Goal: Information Seeking & Learning: Learn about a topic

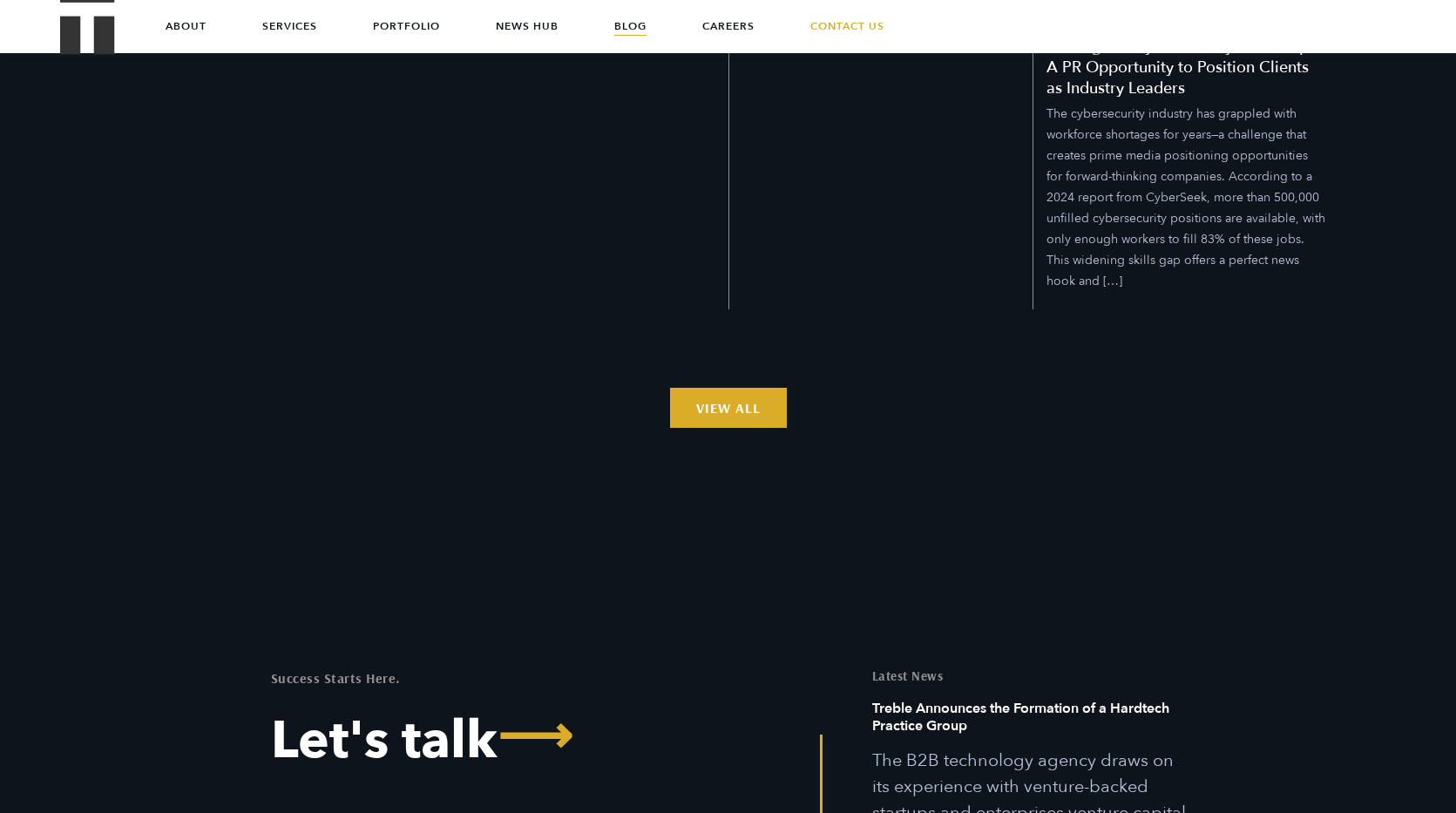
scroll to position [2429, 0]
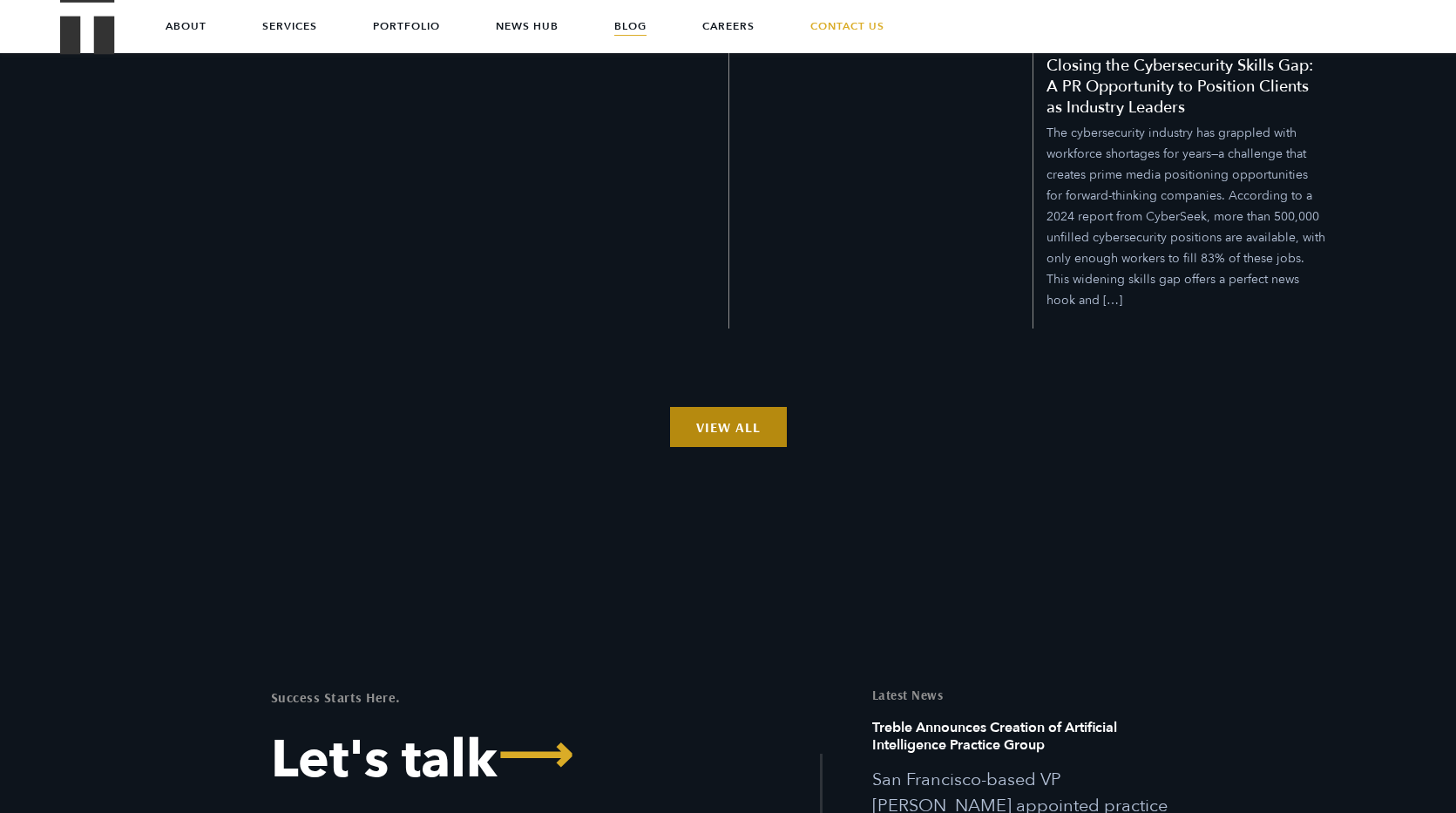
click at [746, 406] on link "View All" at bounding box center [728, 426] width 117 height 40
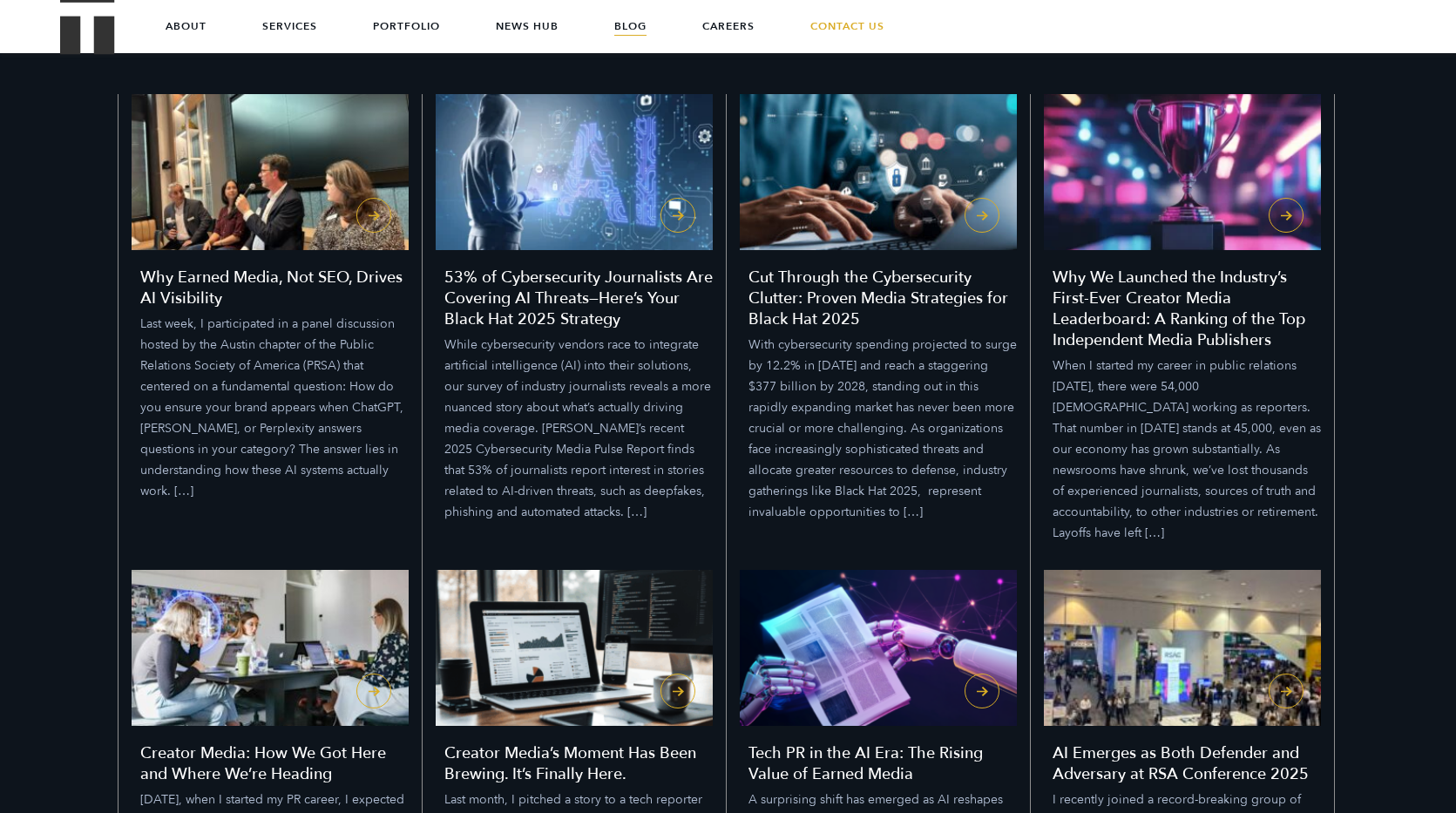
scroll to position [405, 0]
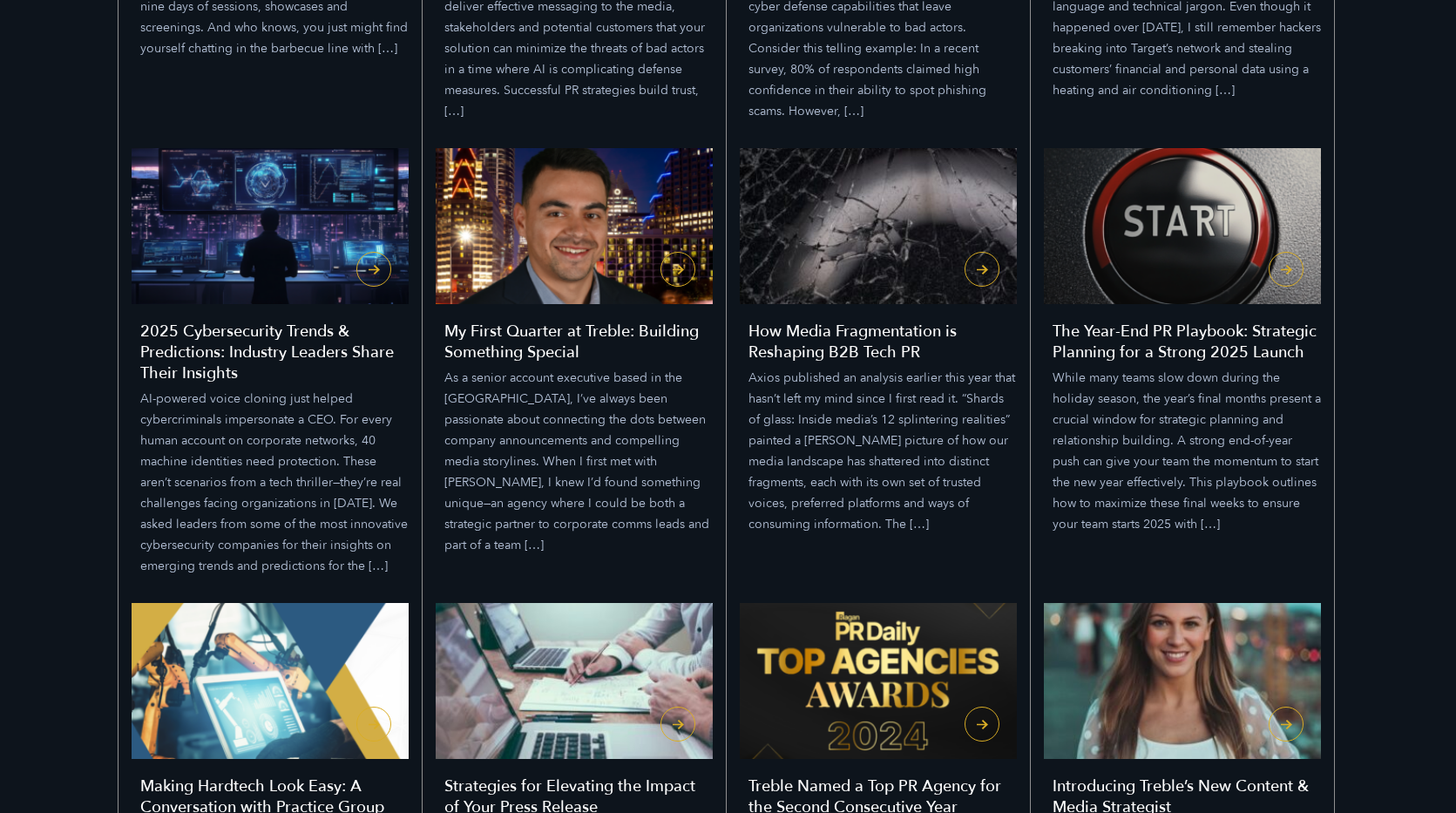
scroll to position [2670, 0]
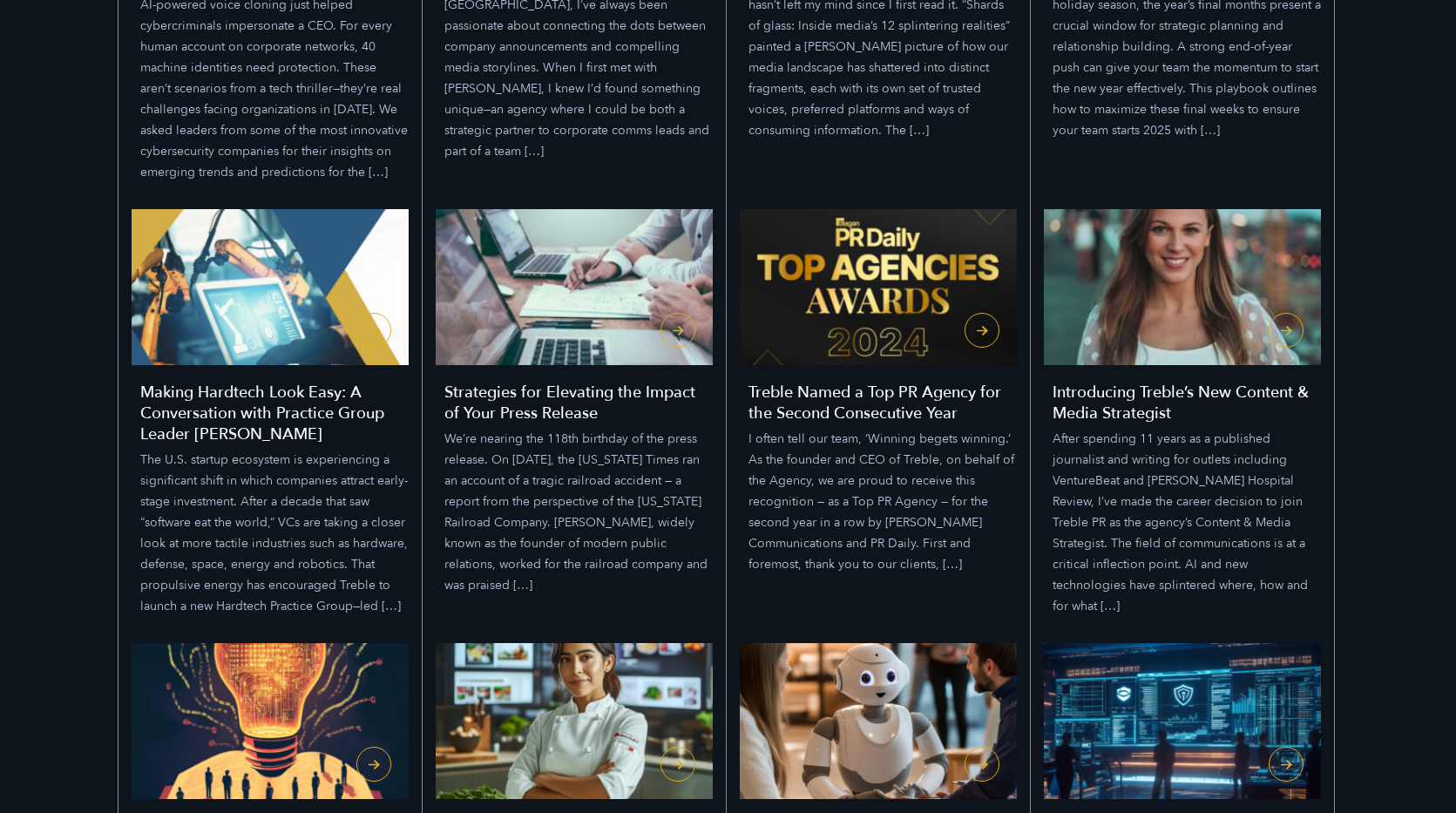
scroll to position [3053, 0]
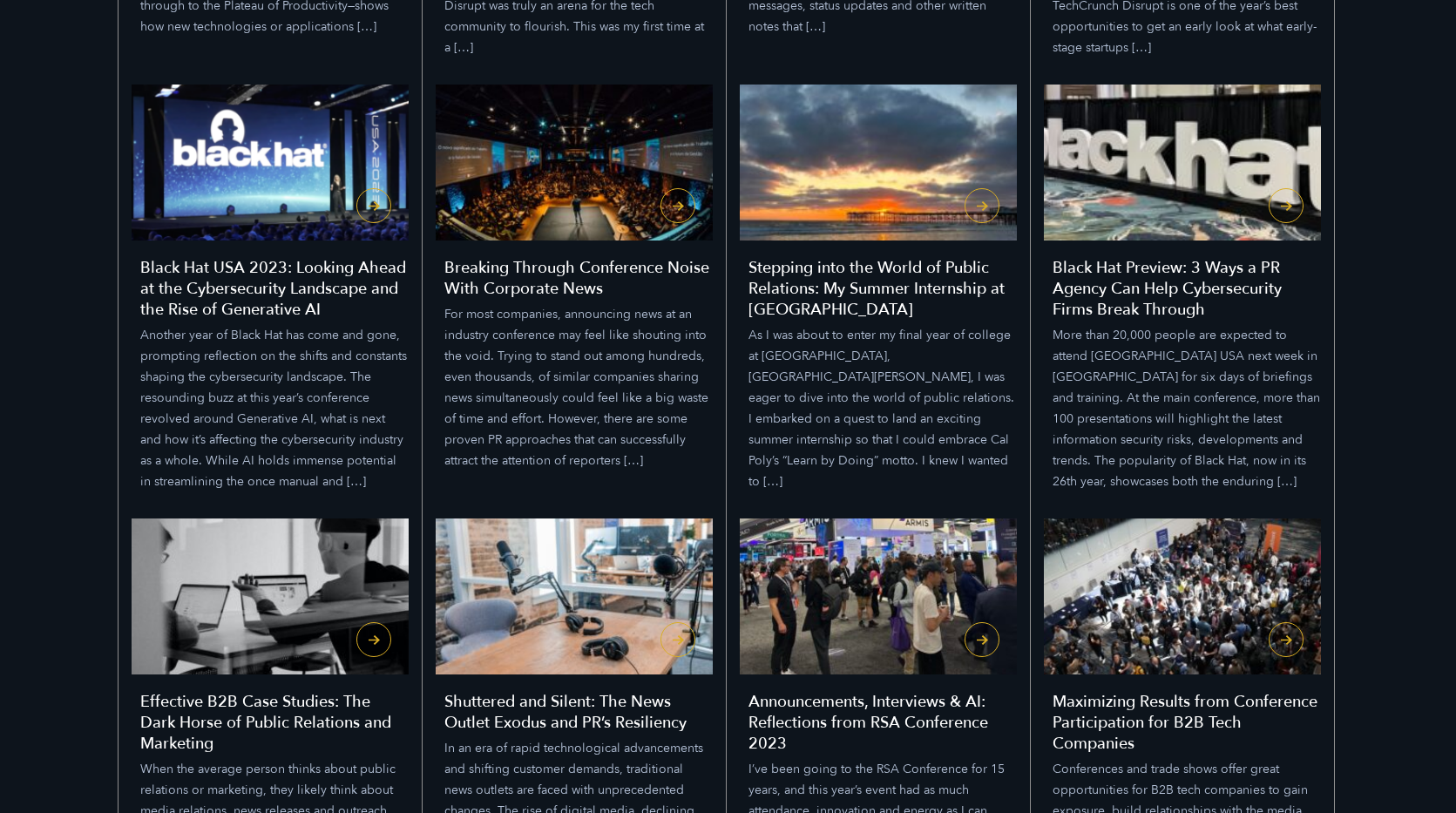
scroll to position [8246, 0]
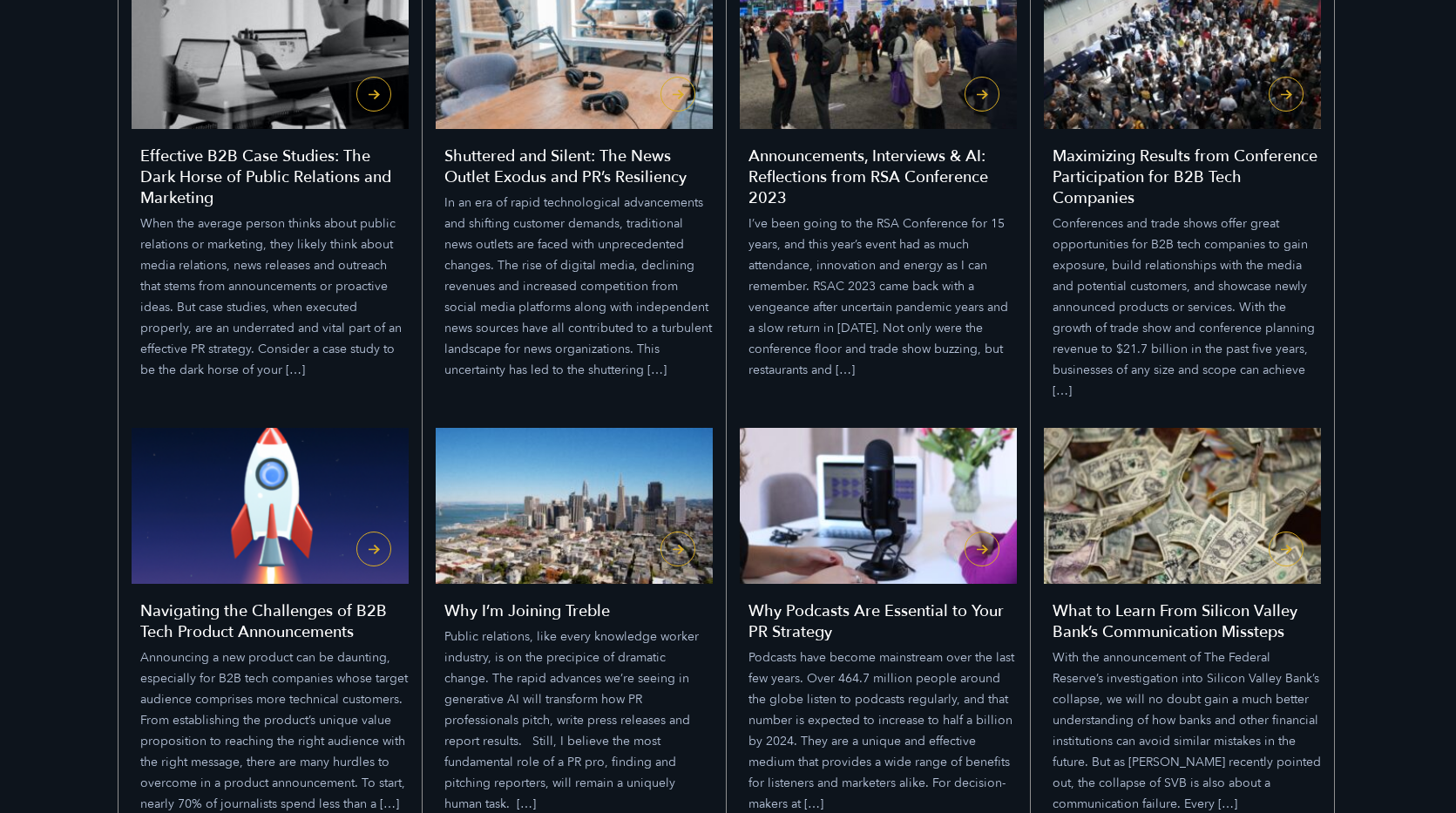
scroll to position [8769, 0]
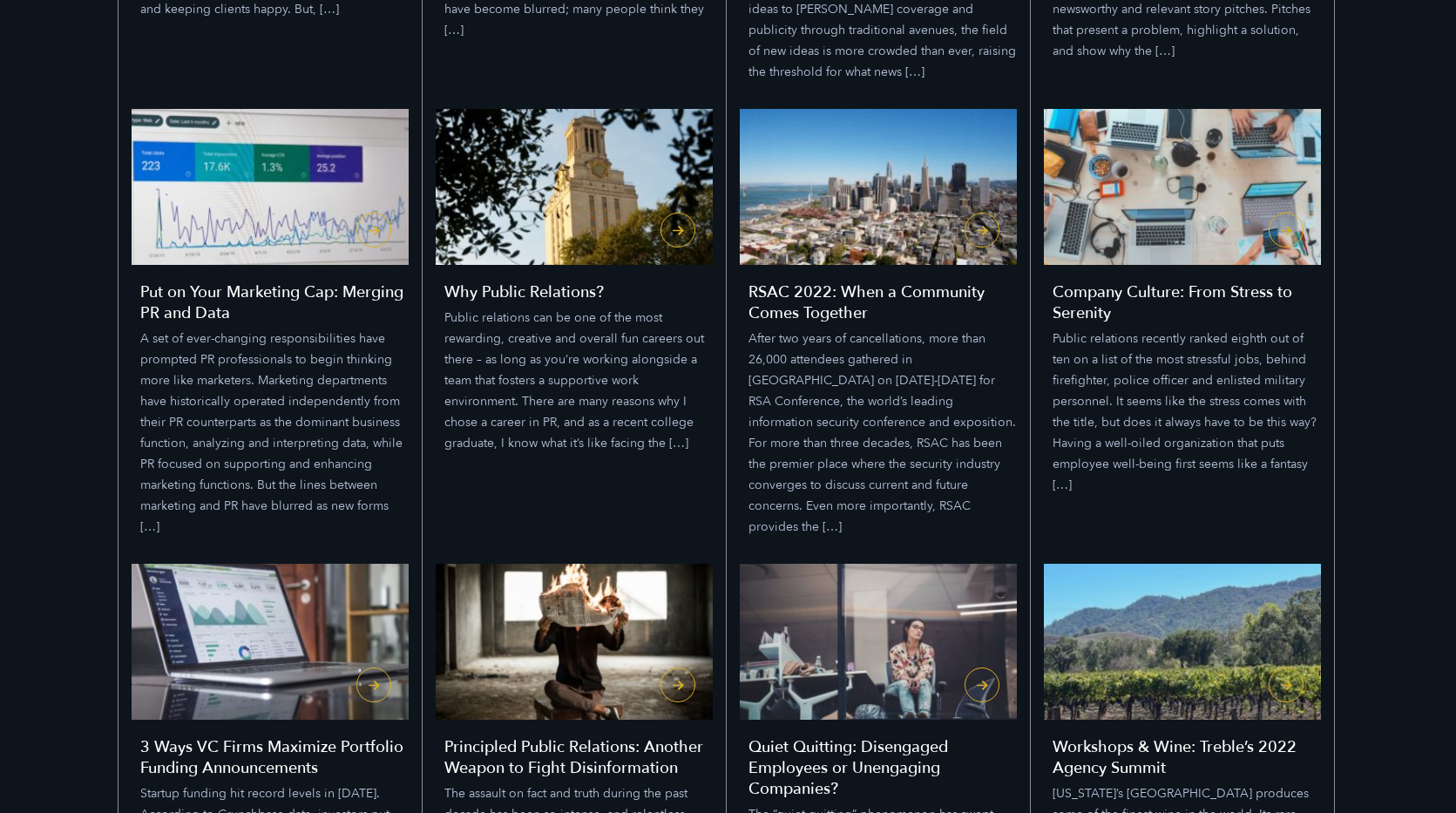
scroll to position [11383, 0]
